Goal: Find contact information: Find contact information

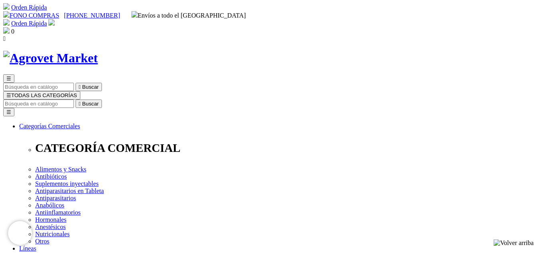
click at [11, 92] on span "☰" at bounding box center [8, 95] width 5 height 6
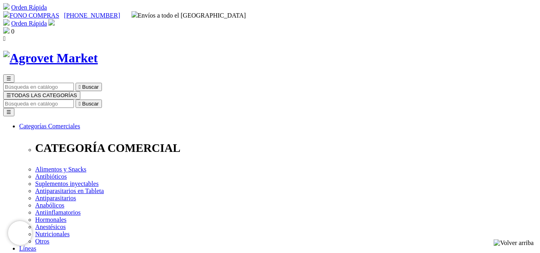
scroll to position [920, 0]
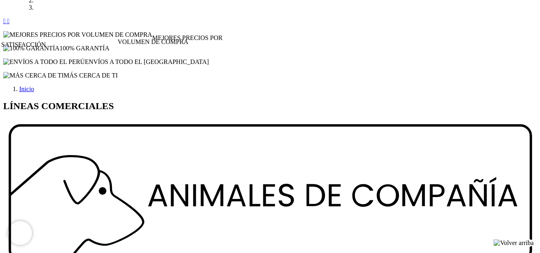
drag, startPoint x: 201, startPoint y: 92, endPoint x: 151, endPoint y: 92, distance: 50.4
copy p "Av. Canada Nro. 3792"
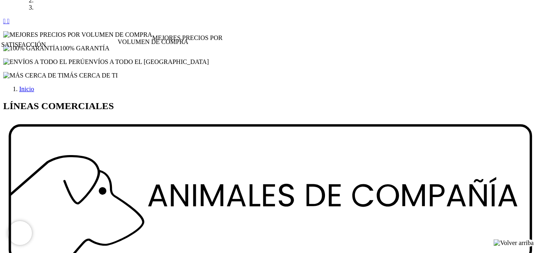
drag, startPoint x: 186, startPoint y: 117, endPoint x: 163, endPoint y: 115, distance: 22.5
copy link "2300 399"
drag, startPoint x: 215, startPoint y: 108, endPoint x: 152, endPoint y: 109, distance: 62.4
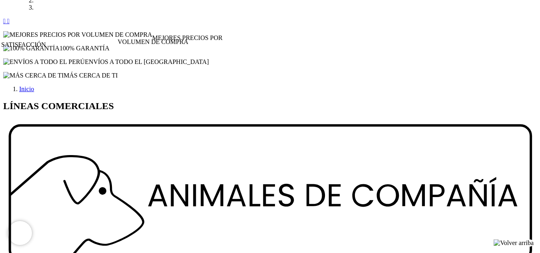
copy link "[EMAIL_ADDRESS][DOMAIN_NAME]"
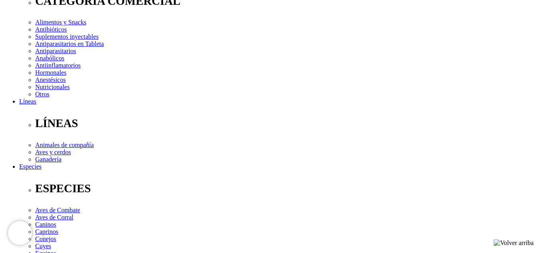
scroll to position [0, 0]
